Goal: Information Seeking & Learning: Find specific fact

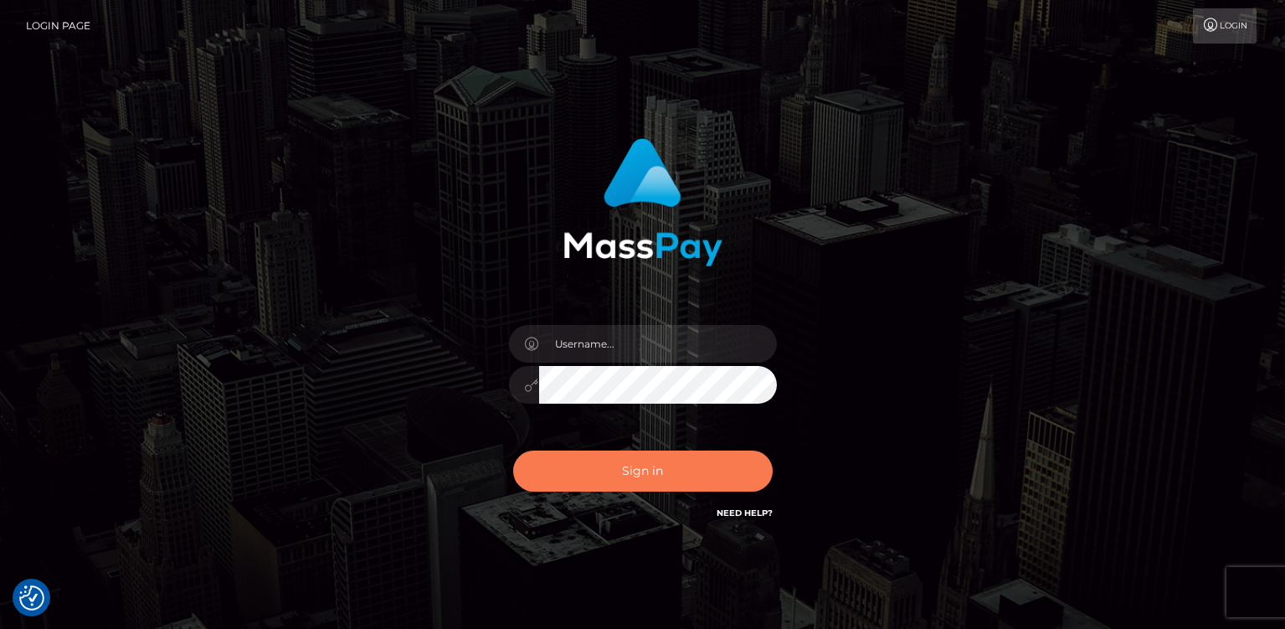
checkbox input "true"
click at [637, 471] on button "Sign in" at bounding box center [642, 470] width 259 height 41
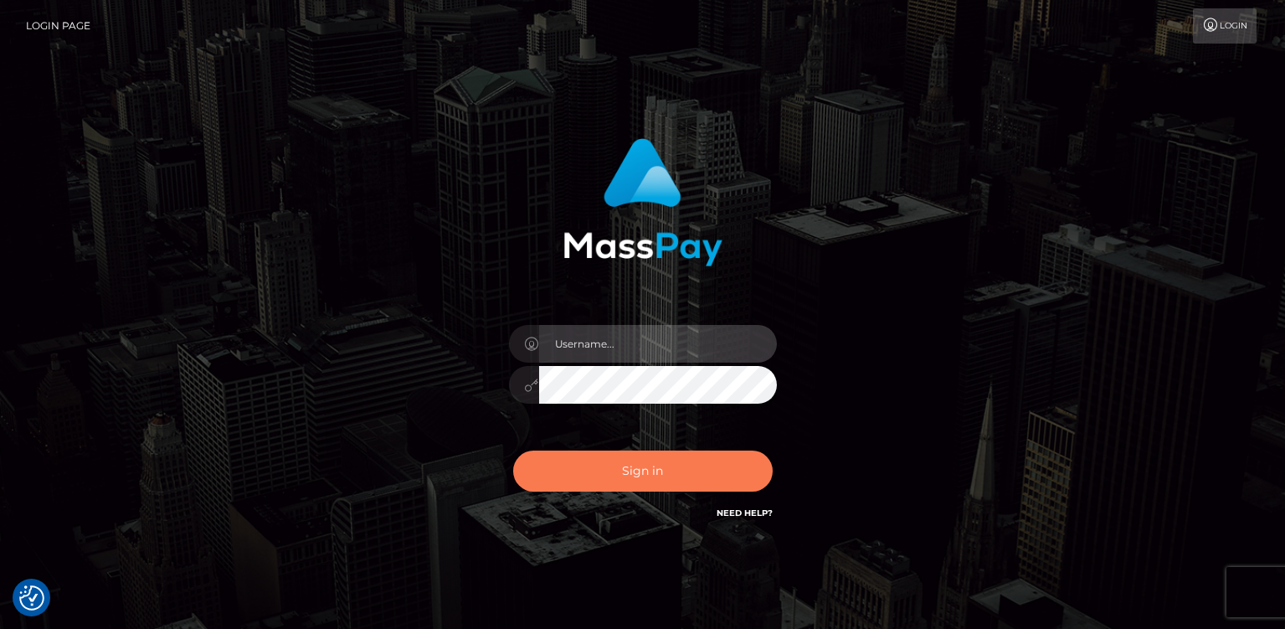
type input "matias.tilia"
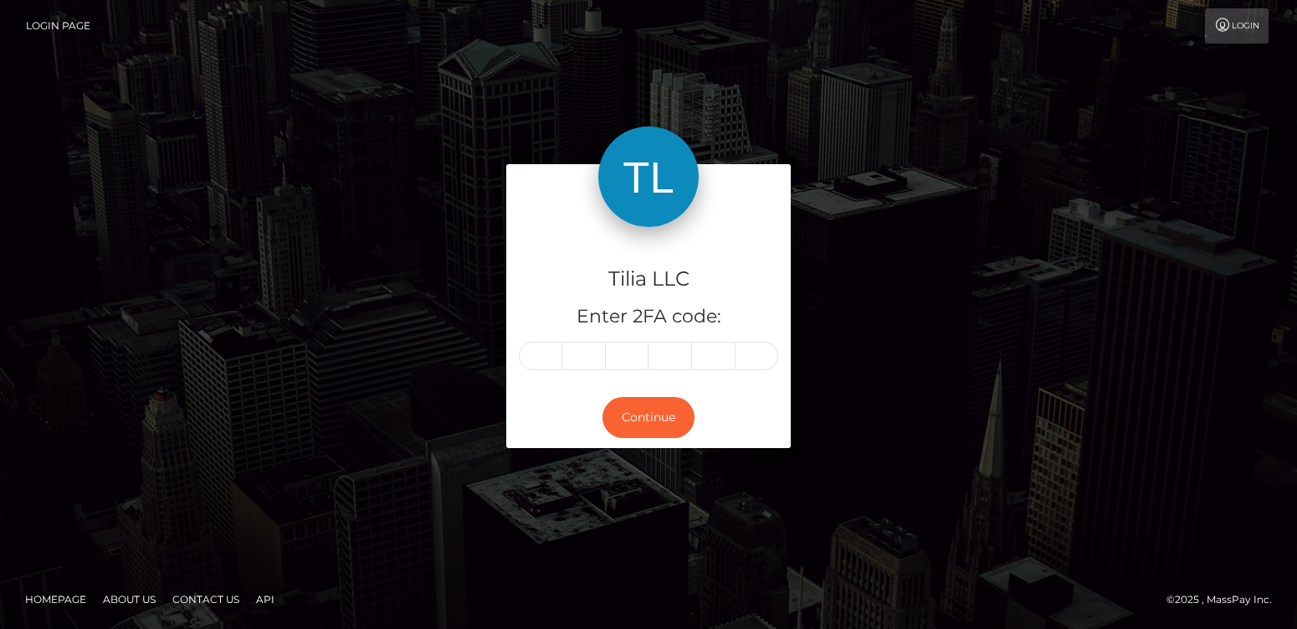
click at [540, 355] on input "text" at bounding box center [541, 355] width 44 height 28
type input "8"
type input "1"
type input "3"
type input "1"
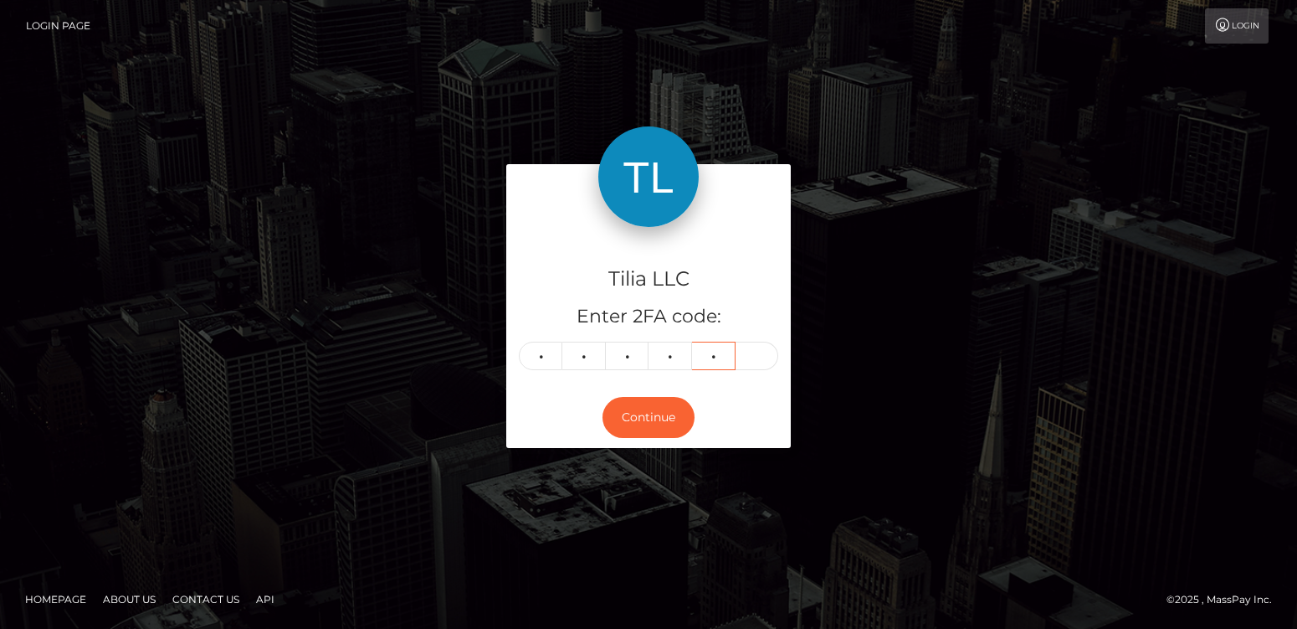
type input "3"
type input "0"
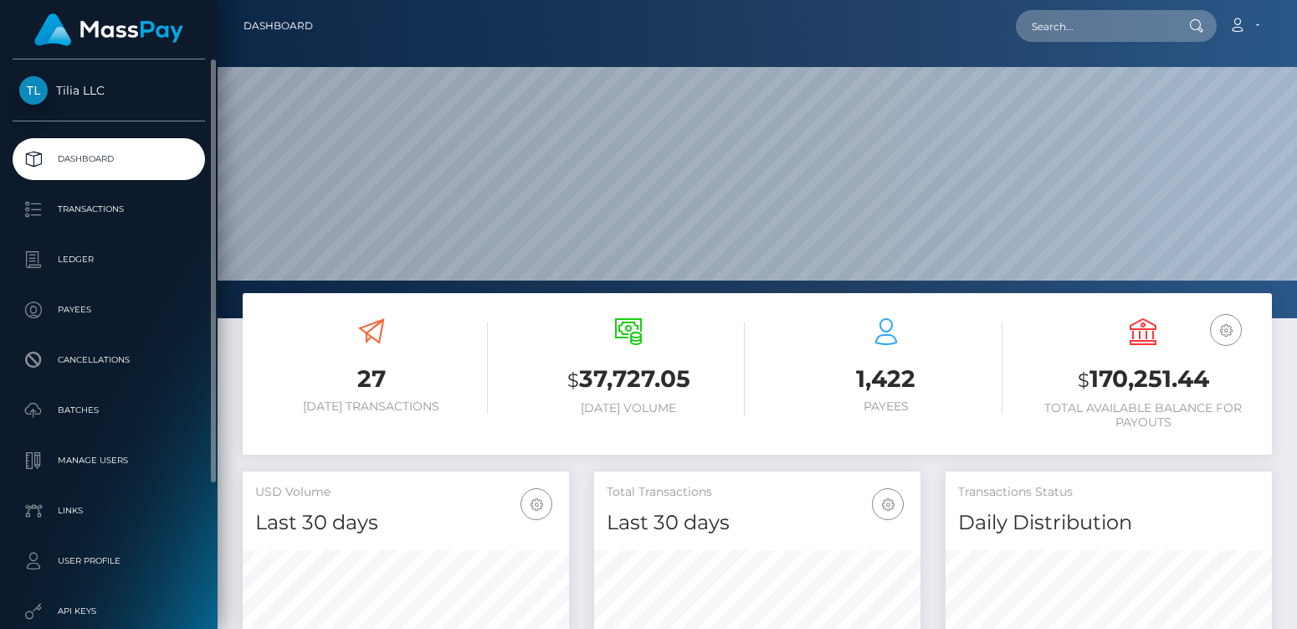
scroll to position [297, 326]
click at [111, 204] on p "Transactions" at bounding box center [108, 209] width 179 height 25
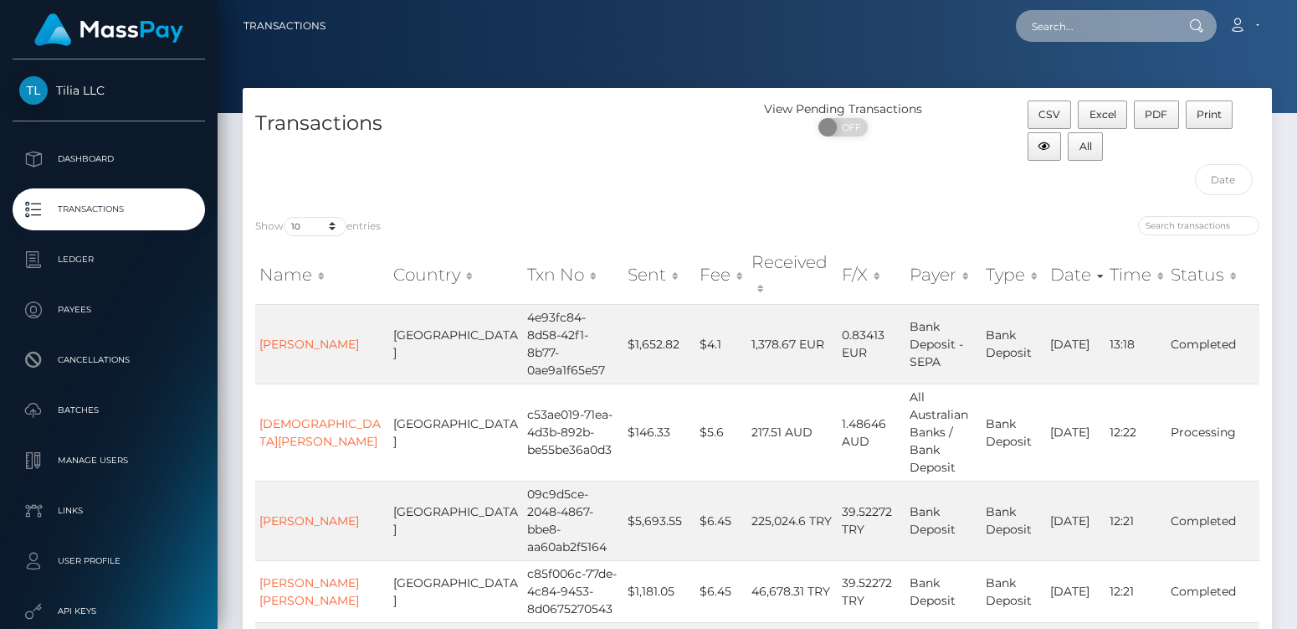
click at [1075, 24] on input "text" at bounding box center [1094, 26] width 157 height 32
paste input "c30848e5-4613-4f74-b348-e3940ba5d304"
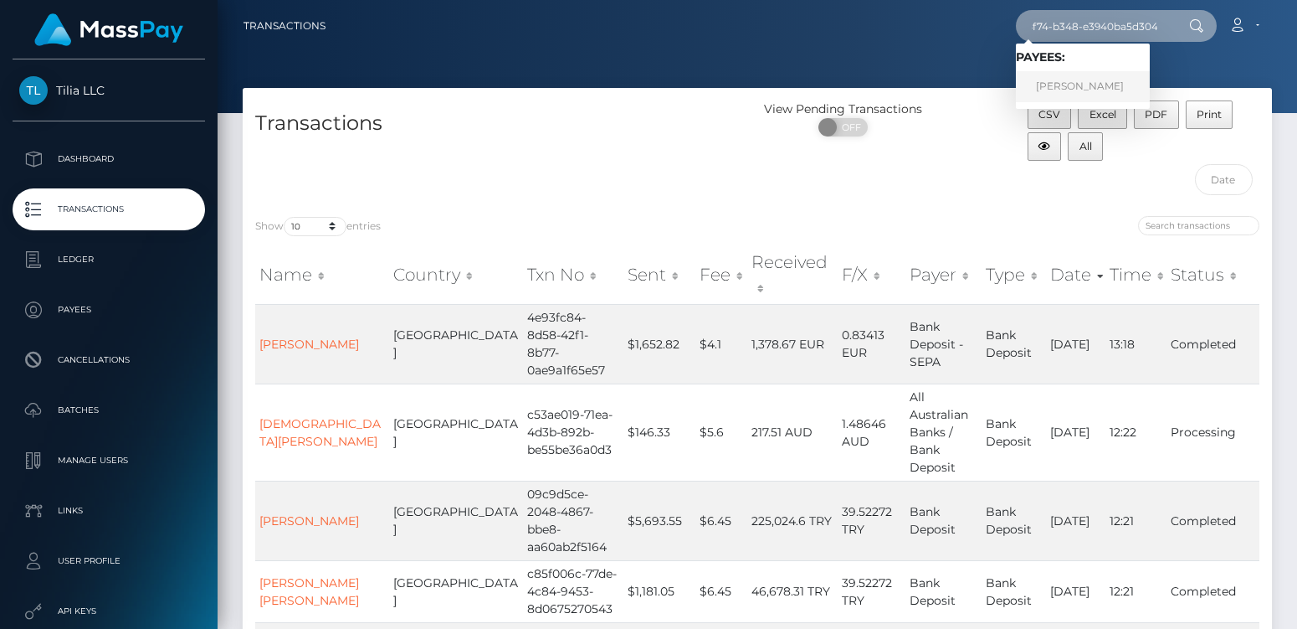
type input "c30848e5-4613-4f74-b348-e3940ba5d304"
click at [1084, 80] on link "[PERSON_NAME]" at bounding box center [1083, 86] width 134 height 31
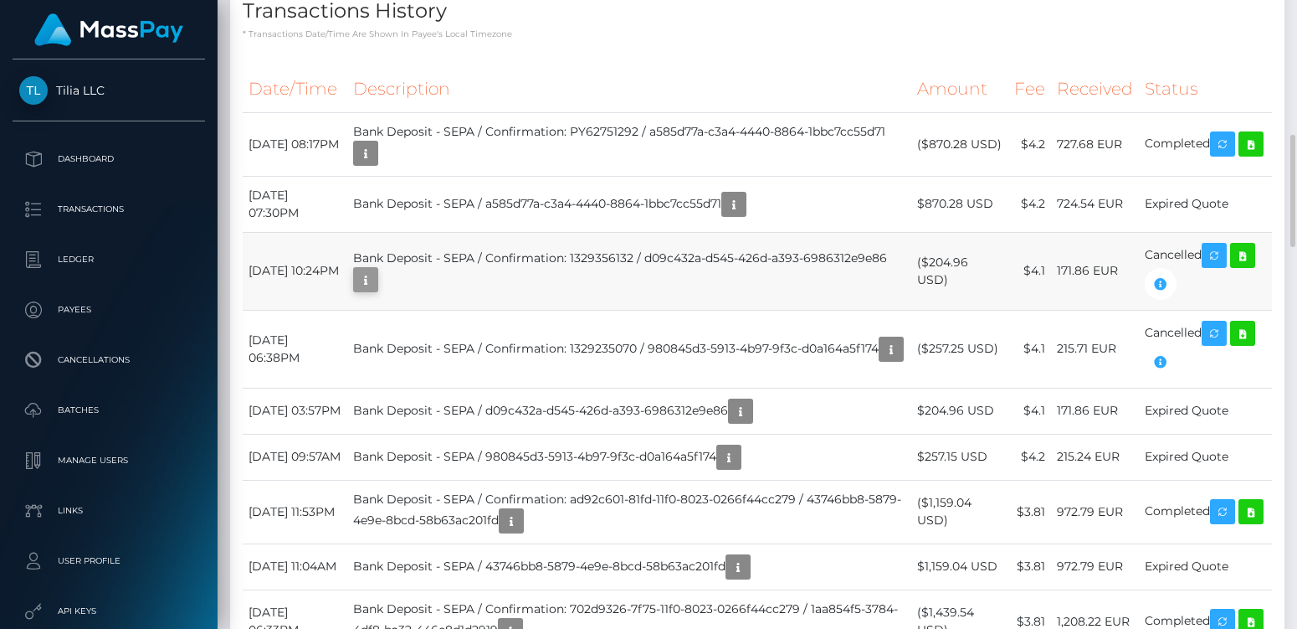
scroll to position [201, 326]
click at [376, 290] on icon "button" at bounding box center [366, 279] width 20 height 21
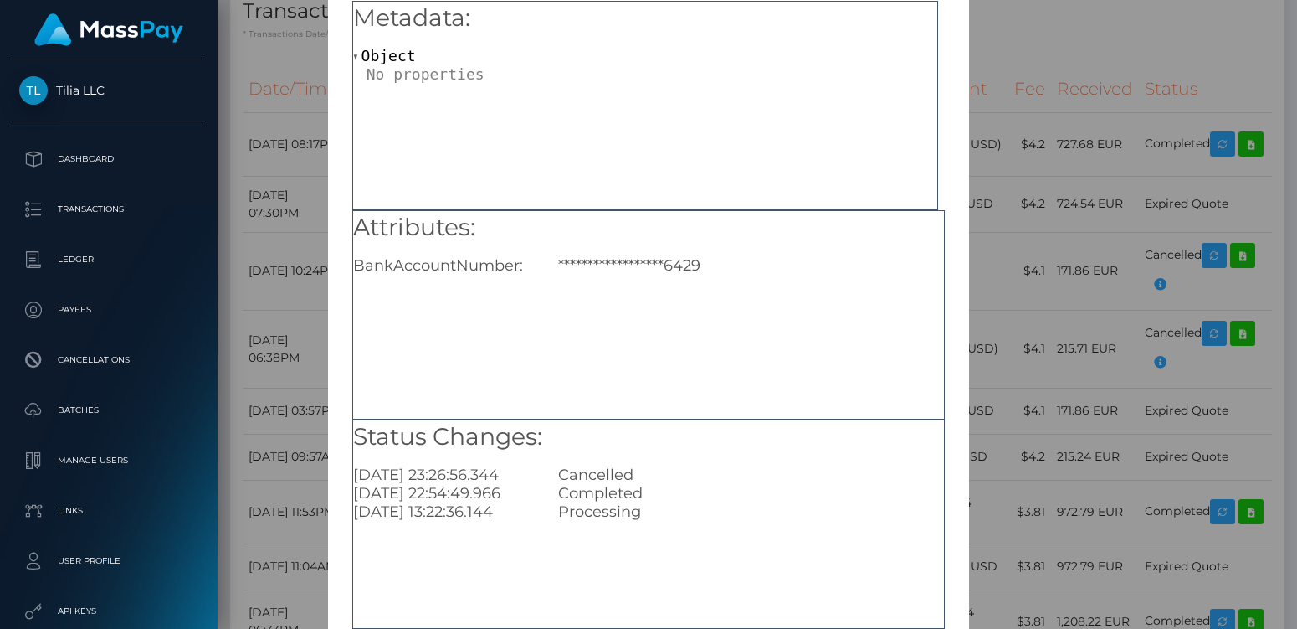
scroll to position [167, 0]
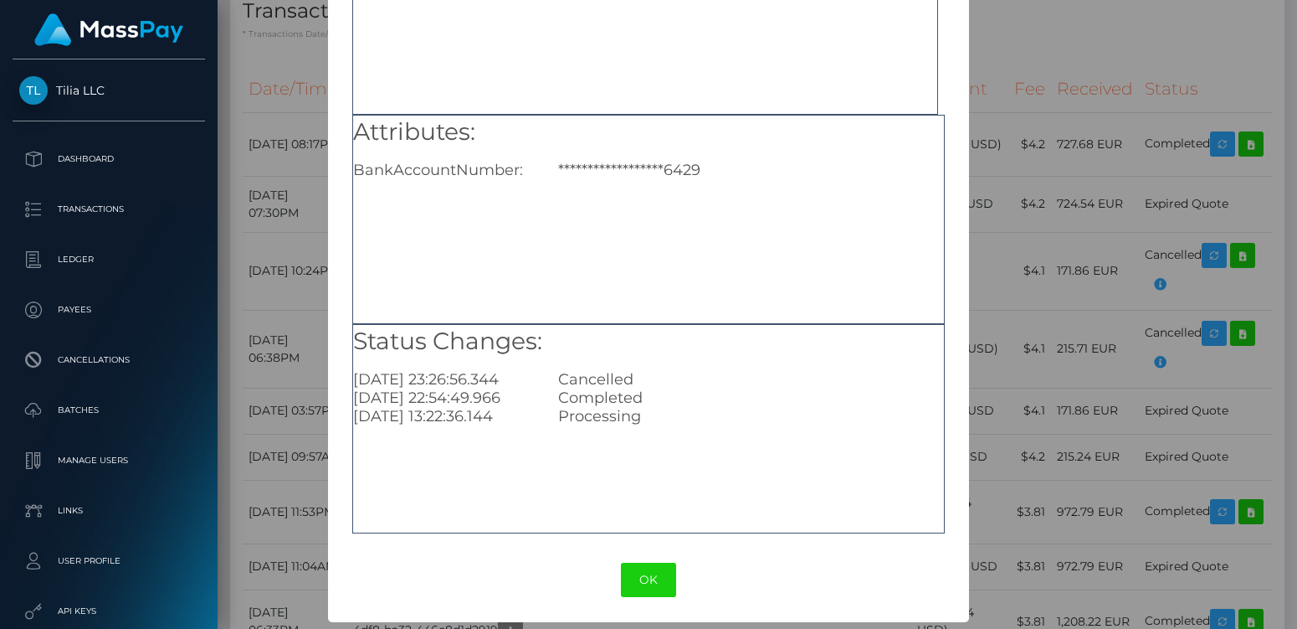
click at [1000, 339] on div "**********" at bounding box center [648, 314] width 1297 height 629
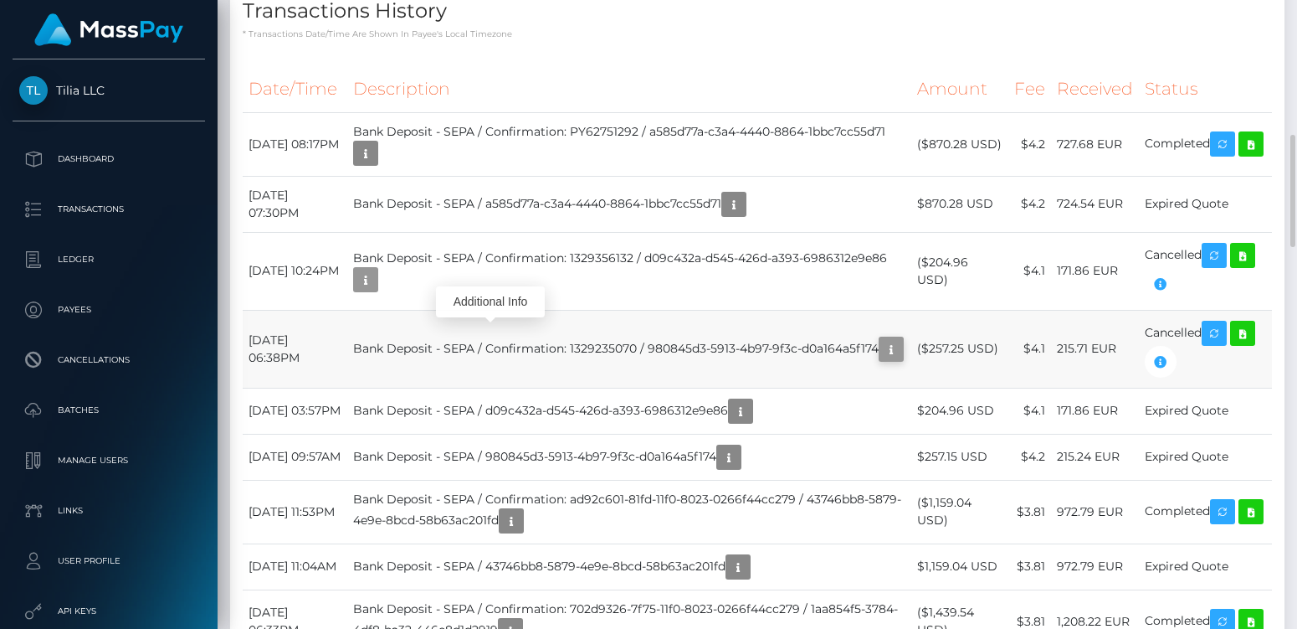
scroll to position [201, 326]
click at [881, 360] on icon "button" at bounding box center [891, 349] width 20 height 21
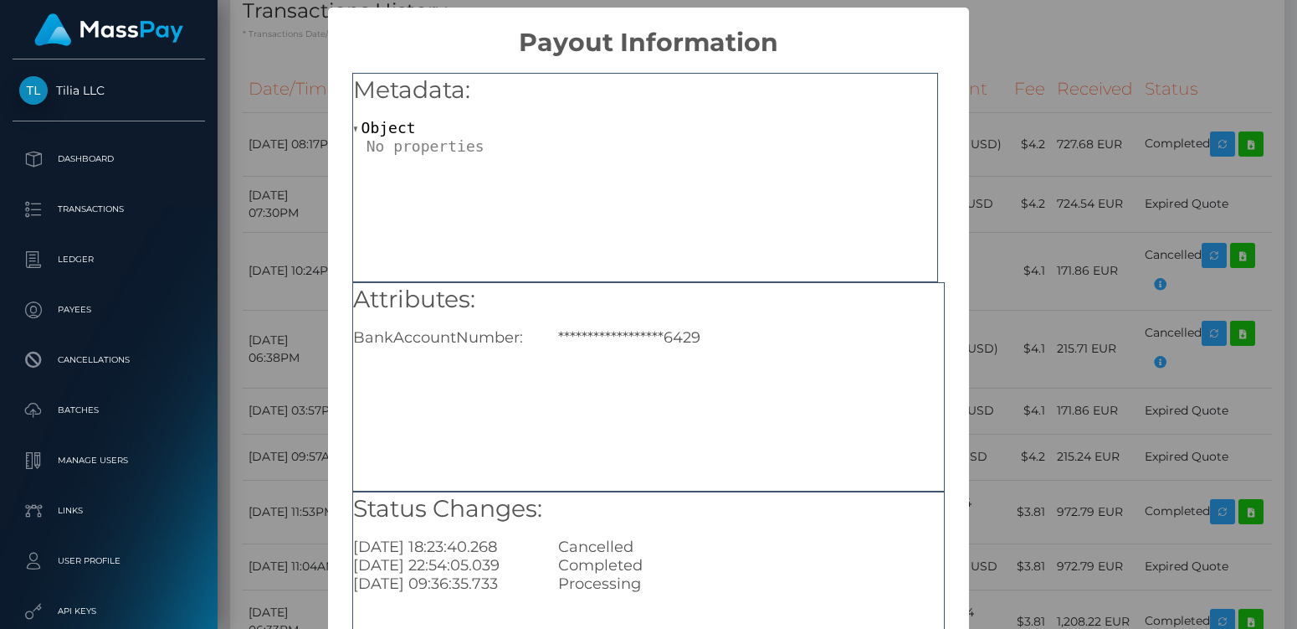
click at [1046, 296] on div "**********" at bounding box center [648, 314] width 1297 height 629
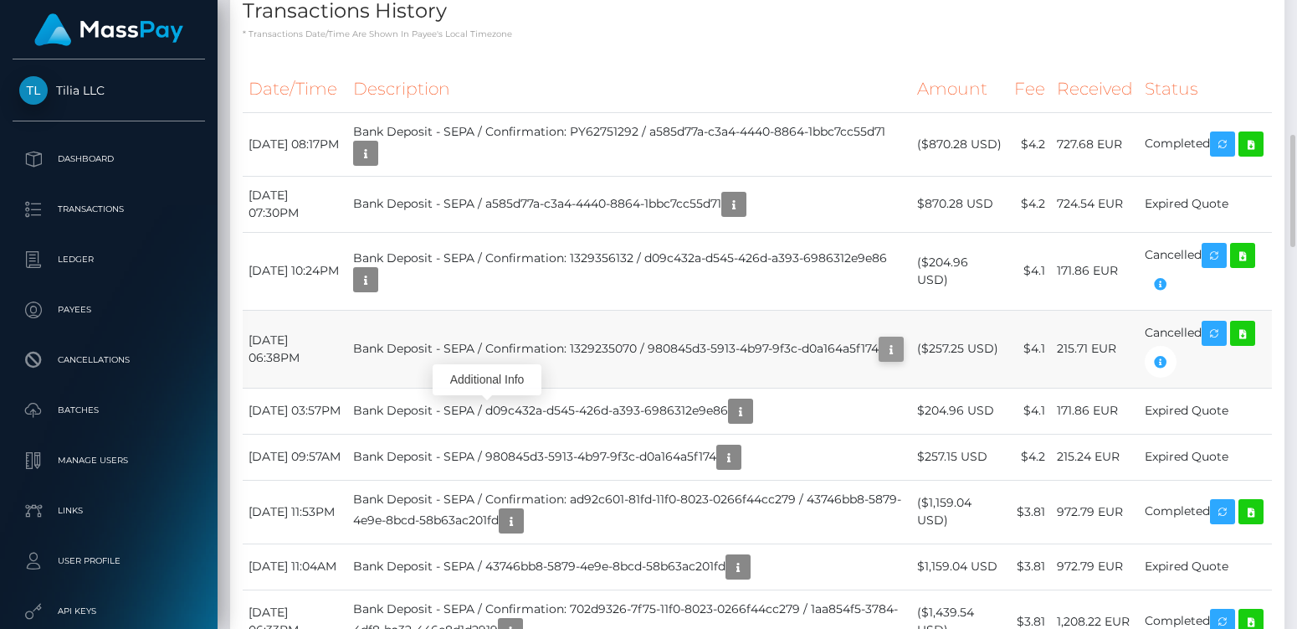
click at [881, 360] on icon "button" at bounding box center [891, 349] width 20 height 21
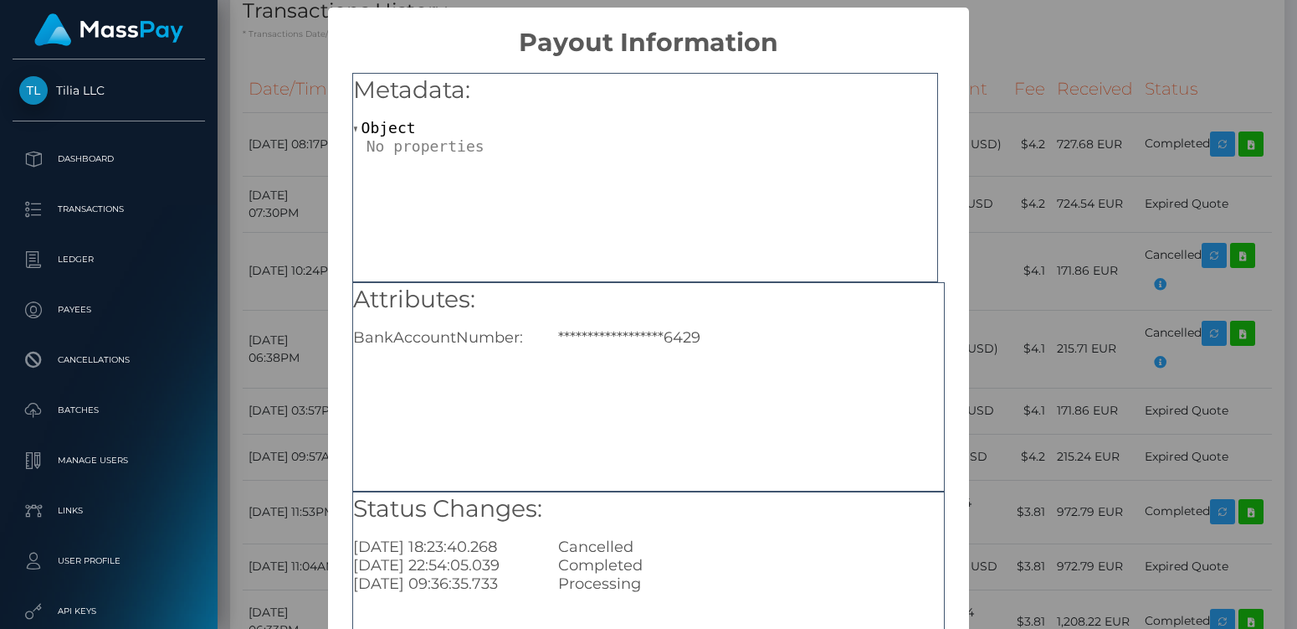
click at [1061, 398] on div "**********" at bounding box center [648, 314] width 1297 height 629
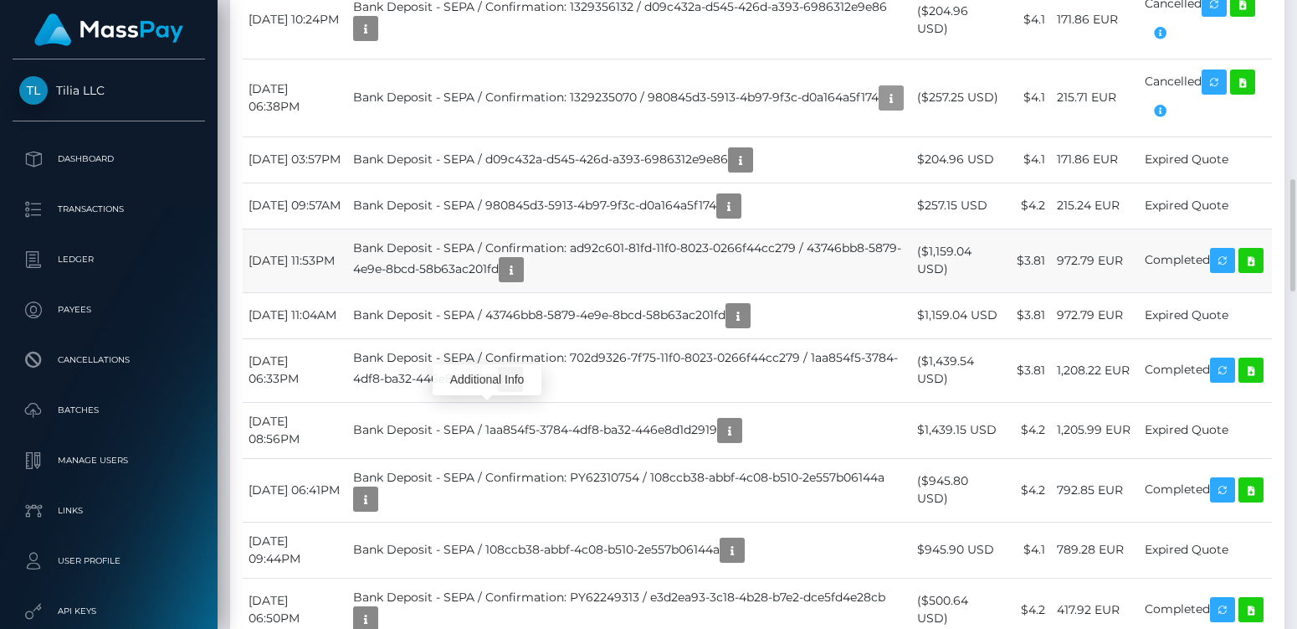
scroll to position [753, 0]
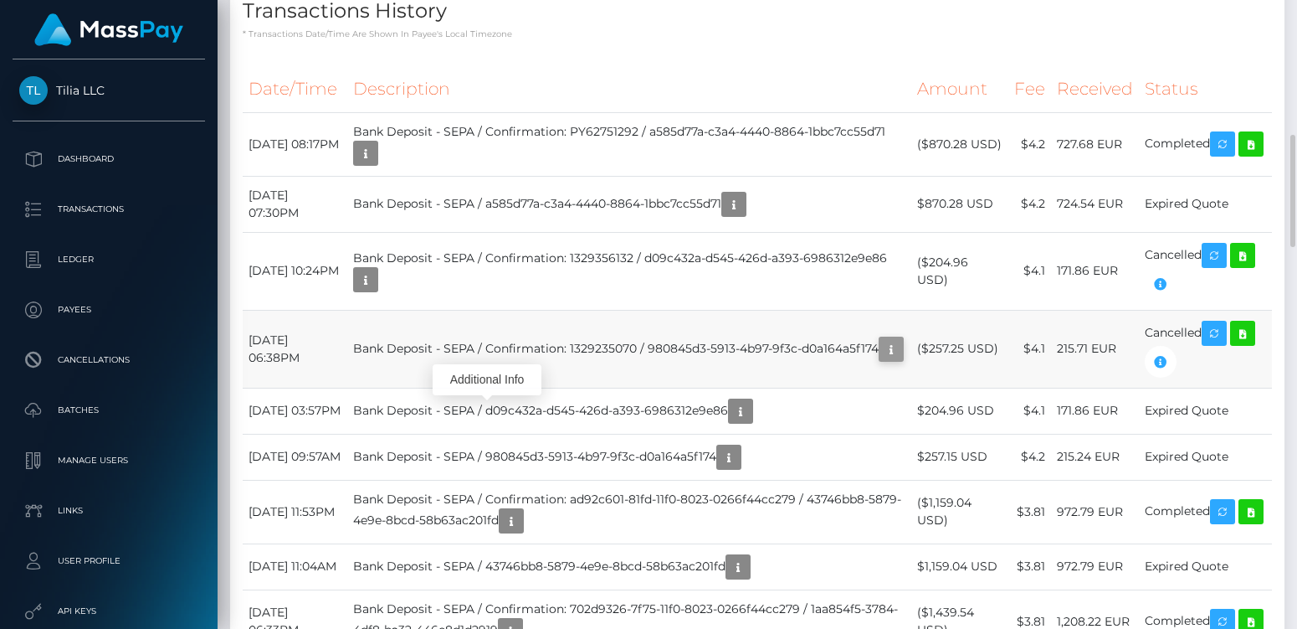
click at [881, 360] on icon "button" at bounding box center [891, 349] width 20 height 21
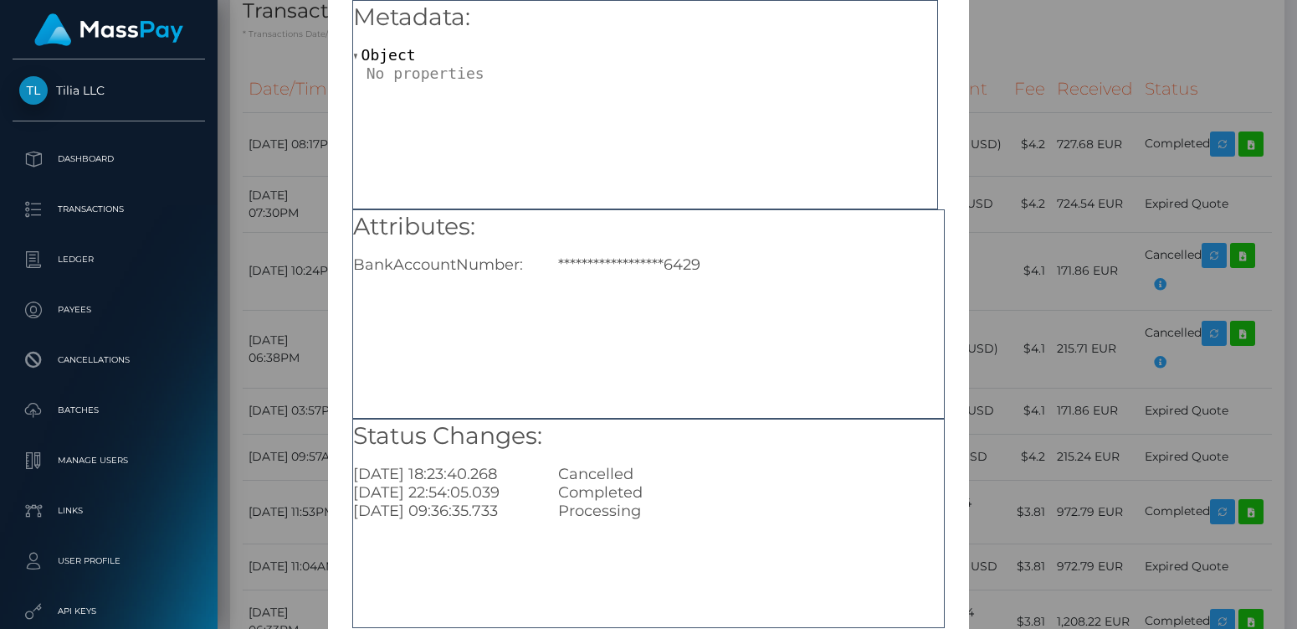
scroll to position [167, 0]
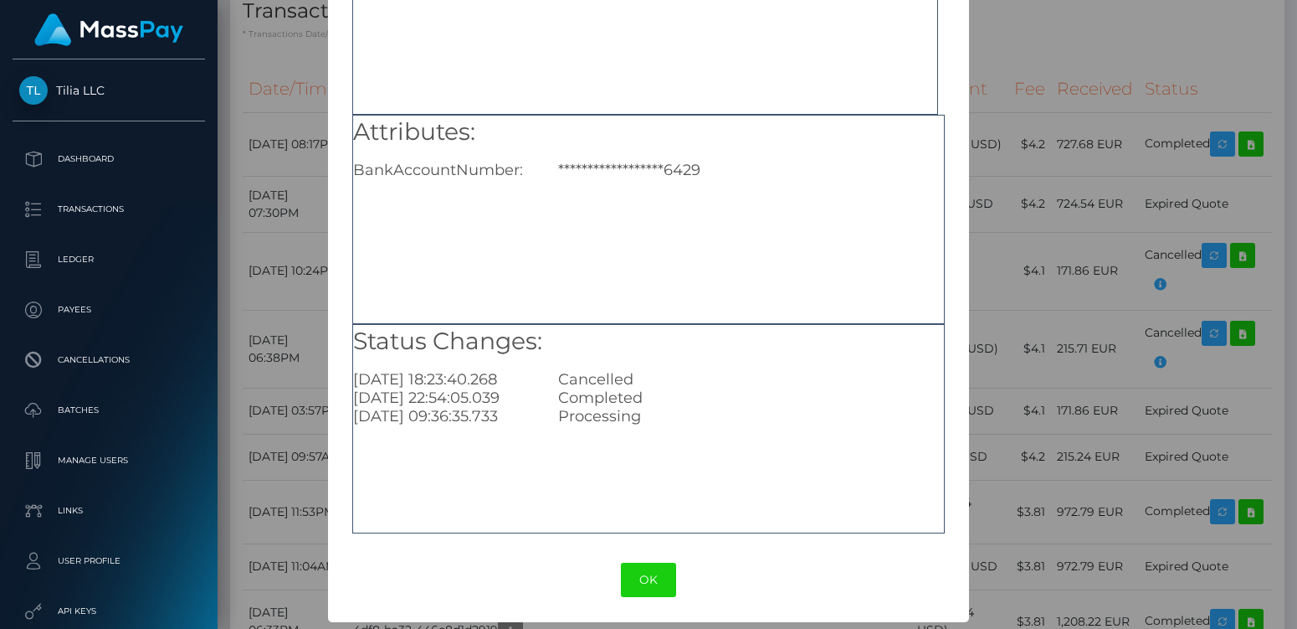
click at [1104, 100] on div "**********" at bounding box center [648, 314] width 1297 height 629
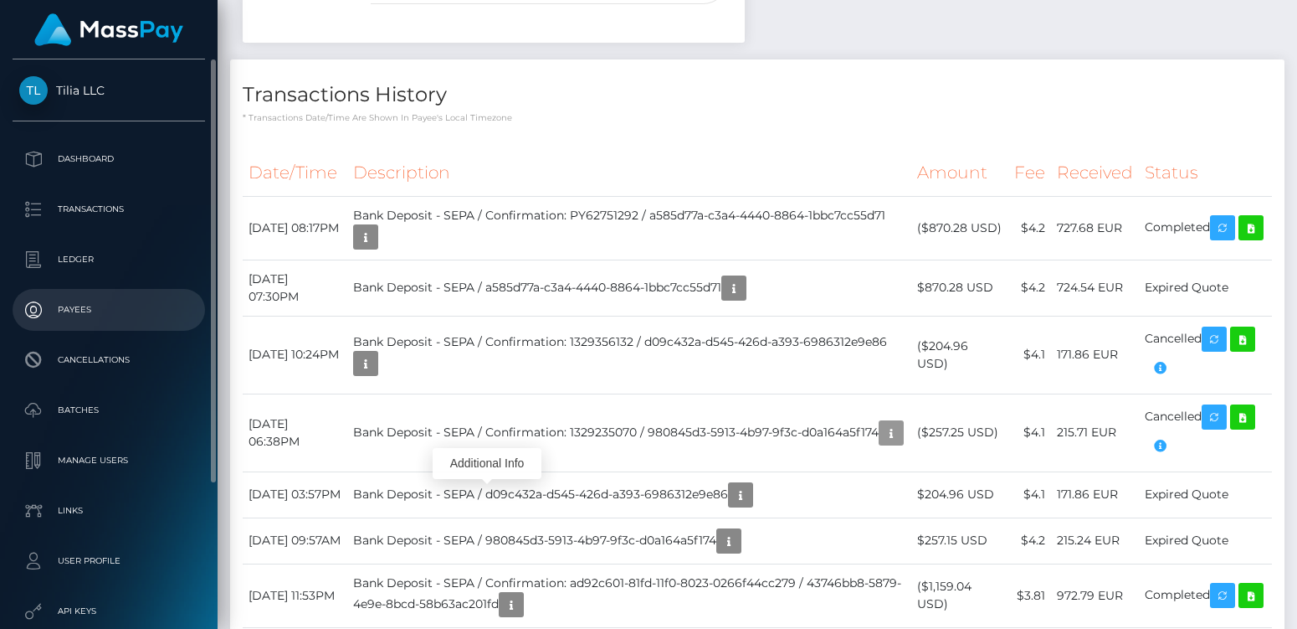
scroll to position [201, 326]
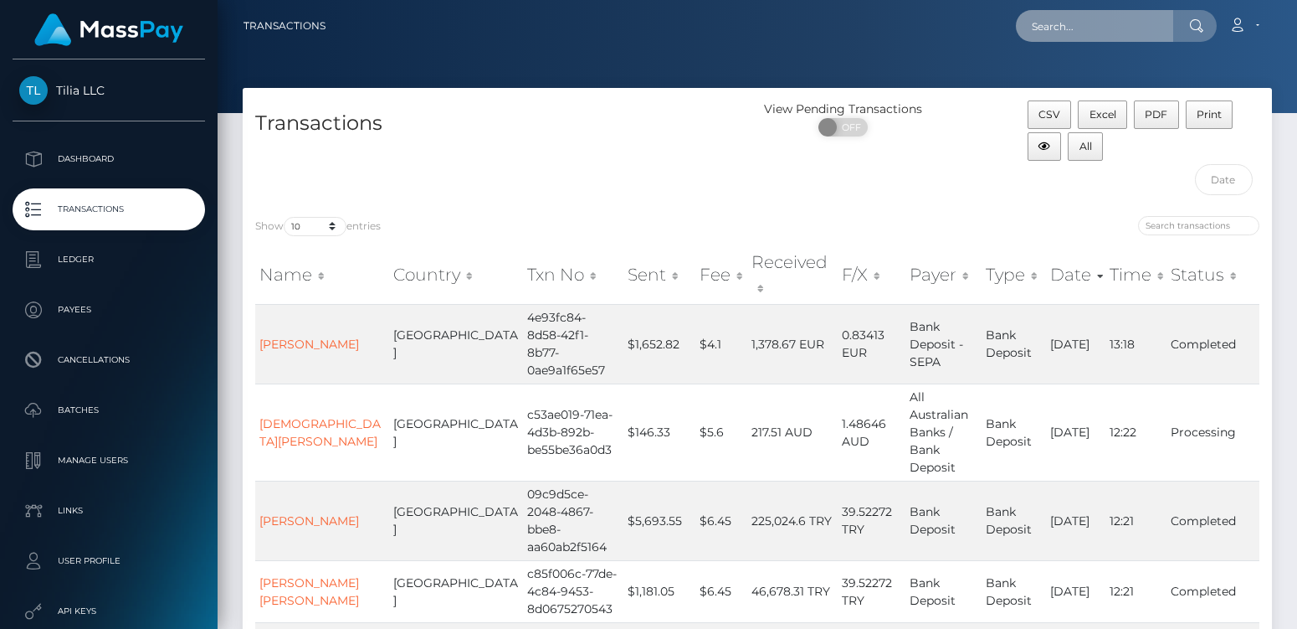
click at [1133, 29] on input "text" at bounding box center [1094, 26] width 157 height 32
type input "c30848e5-4613-4f74-b348-e3940ba5d304"
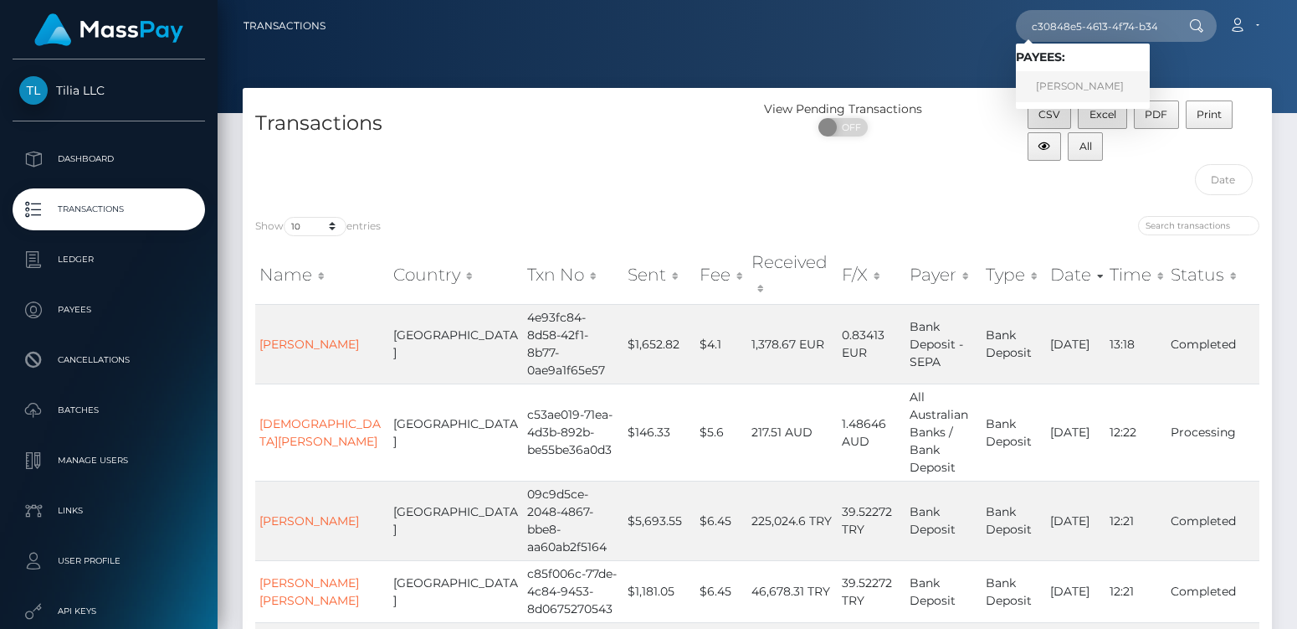
click at [1055, 87] on link "Kai Bernhard Dregler" at bounding box center [1083, 86] width 134 height 31
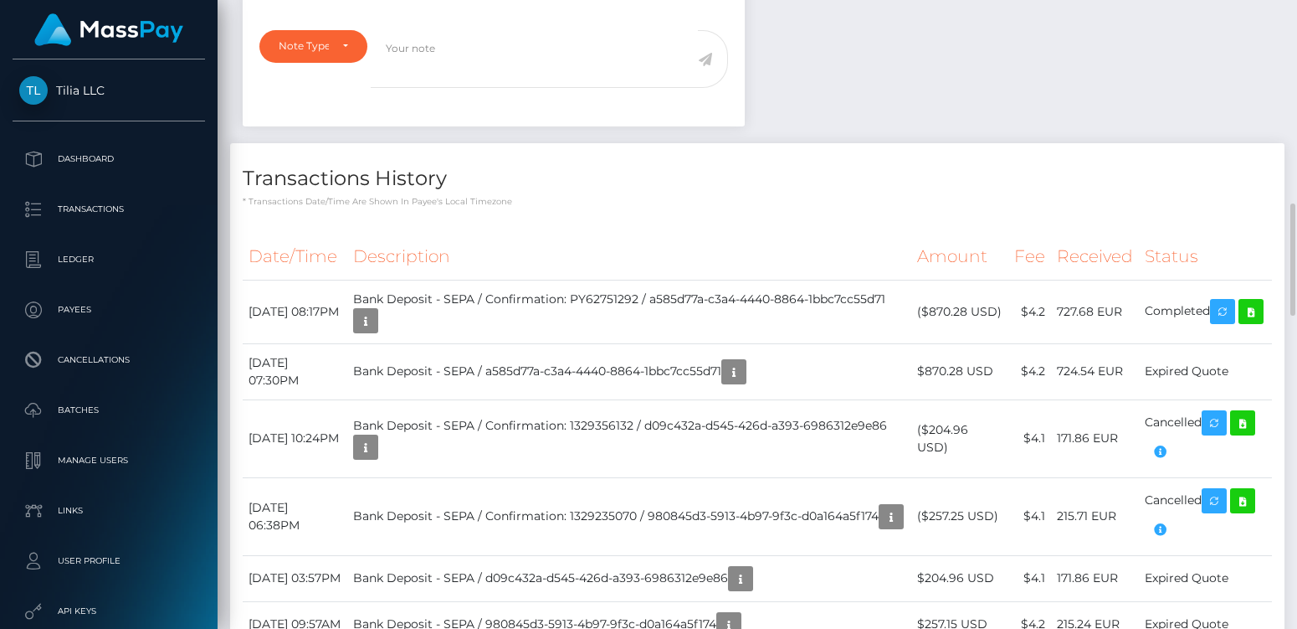
scroll to position [753, 0]
